Goal: Information Seeking & Learning: Learn about a topic

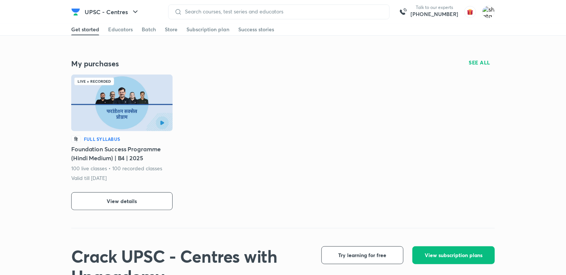
scroll to position [154, 0]
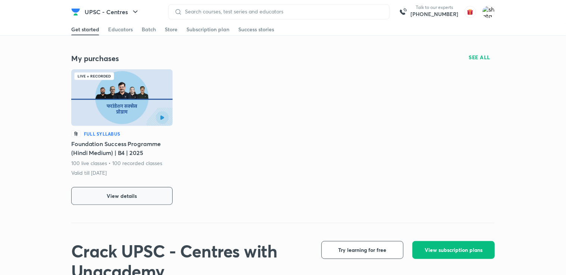
click at [116, 196] on span "View details" at bounding box center [122, 196] width 30 height 7
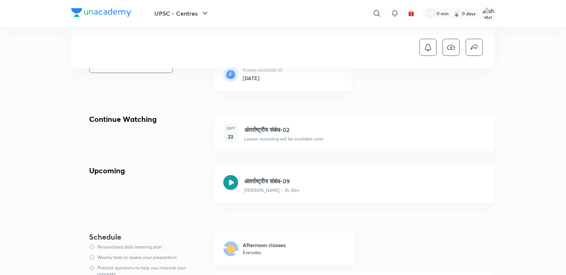
scroll to position [226, 0]
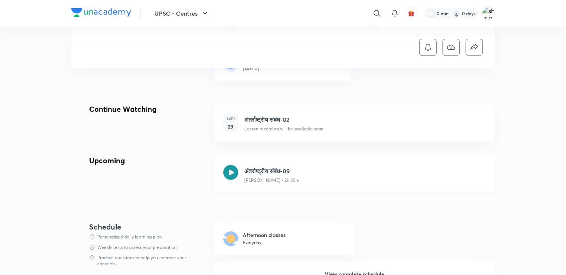
click at [230, 166] on icon at bounding box center [230, 172] width 15 height 15
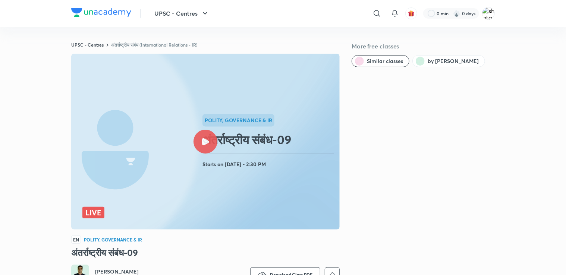
click at [204, 141] on icon at bounding box center [205, 141] width 7 height 7
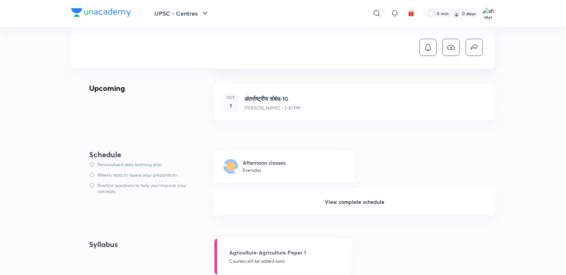
scroll to position [299, 0]
click at [348, 198] on button "View complete schedule" at bounding box center [355, 202] width 281 height 26
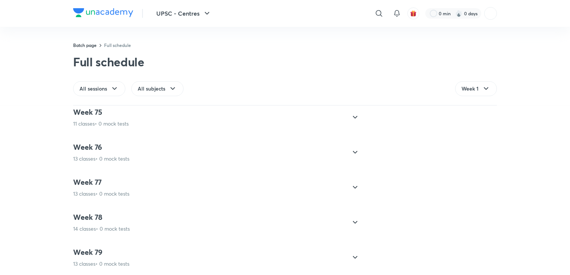
scroll to position [3084, 0]
click at [351, 252] on icon at bounding box center [355, 256] width 9 height 9
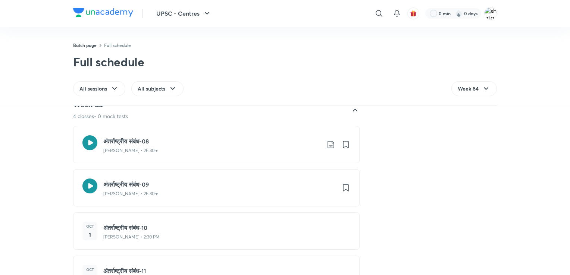
scroll to position [2927, 0]
click at [91, 182] on icon at bounding box center [89, 185] width 15 height 15
click at [84, 185] on icon at bounding box center [89, 185] width 15 height 15
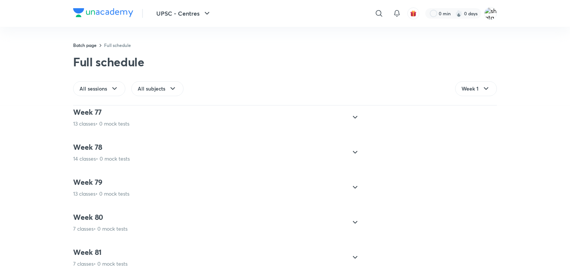
scroll to position [3084, 0]
click at [351, 252] on icon at bounding box center [355, 256] width 9 height 9
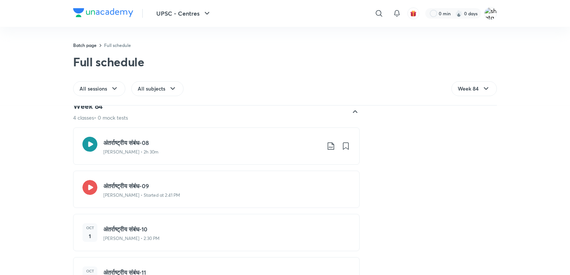
scroll to position [2925, 0]
click at [86, 183] on icon at bounding box center [89, 186] width 15 height 15
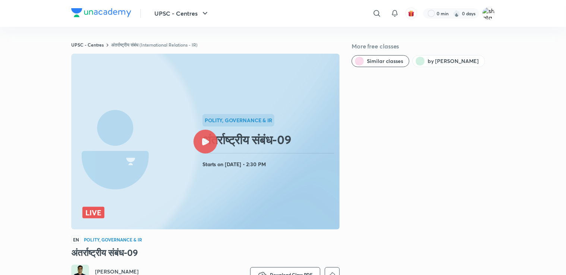
click at [203, 141] on icon at bounding box center [205, 141] width 7 height 7
